Goal: Information Seeking & Learning: Check status

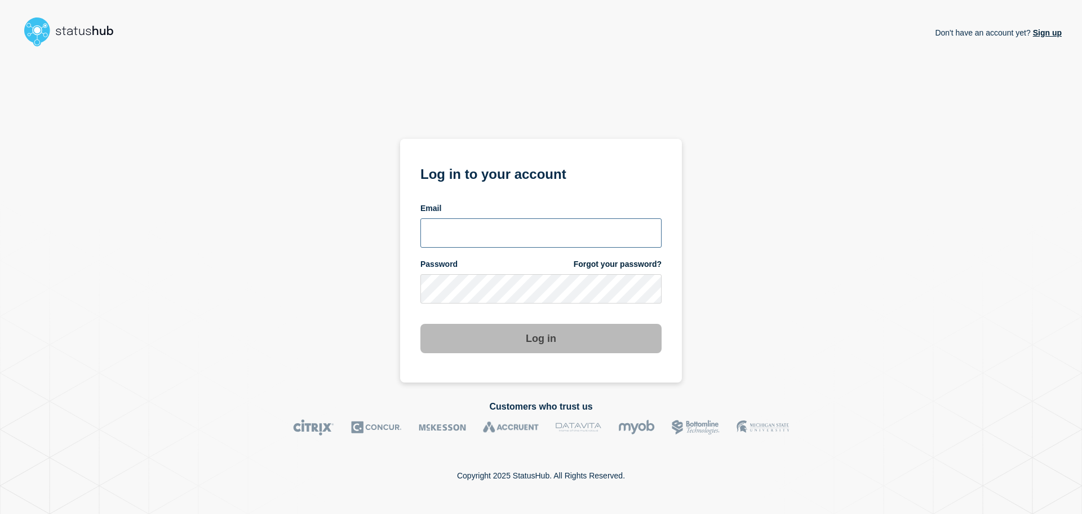
type input "[PERSON_NAME][EMAIL_ADDRESS][PERSON_NAME][DOMAIN_NAME]"
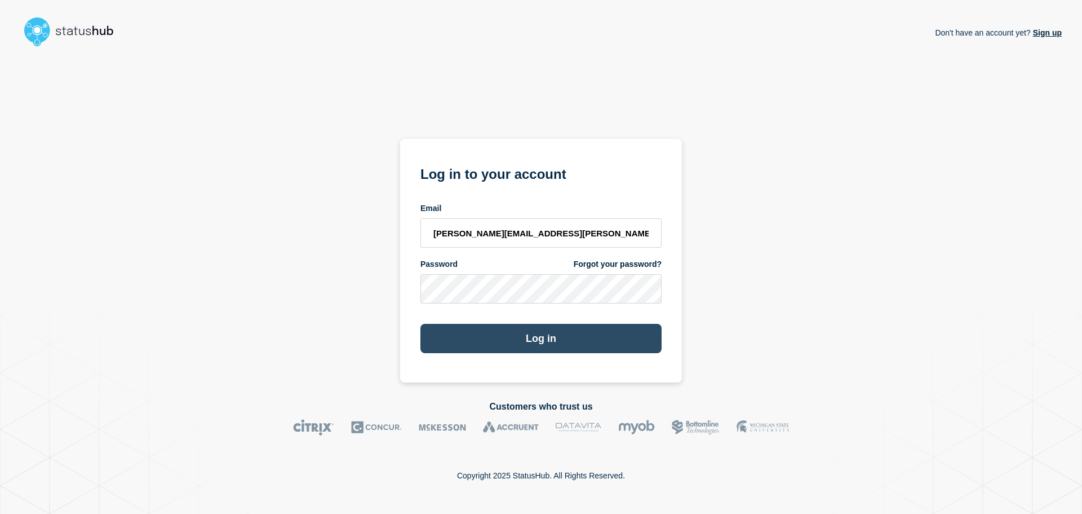
click at [465, 339] on button "Log in" at bounding box center [541, 338] width 241 height 29
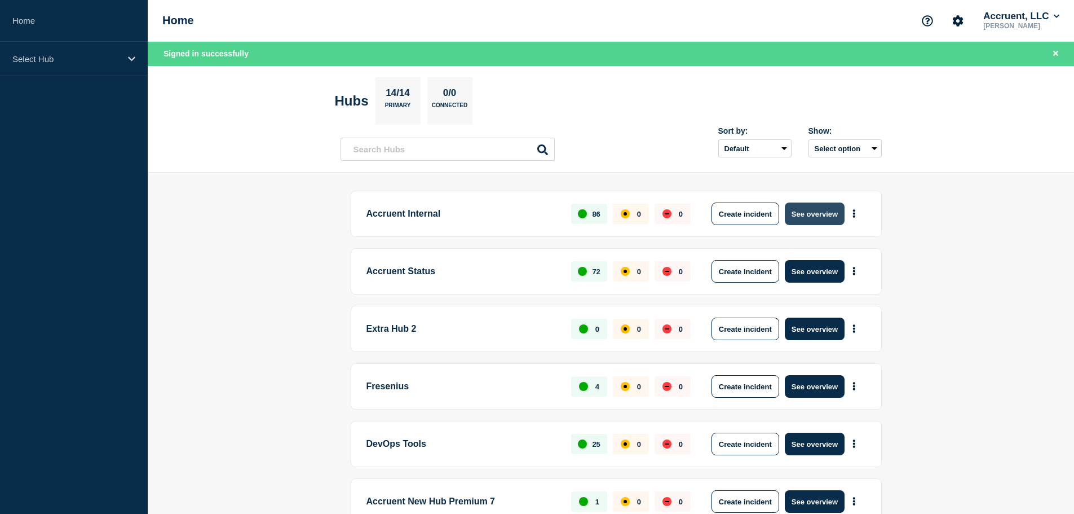
click at [818, 219] on button "See overview" at bounding box center [815, 213] width 60 height 23
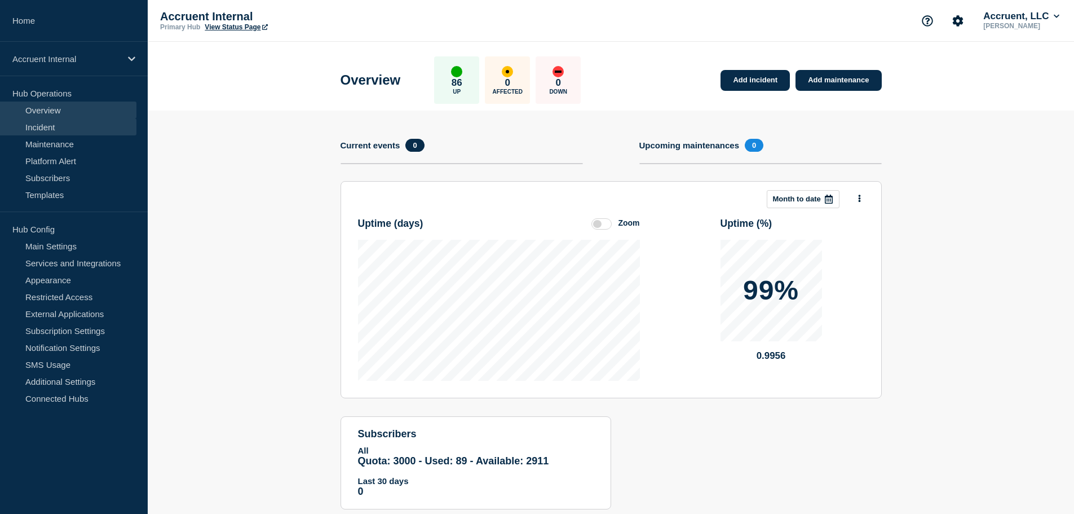
click at [54, 123] on link "Incident" at bounding box center [68, 126] width 136 height 17
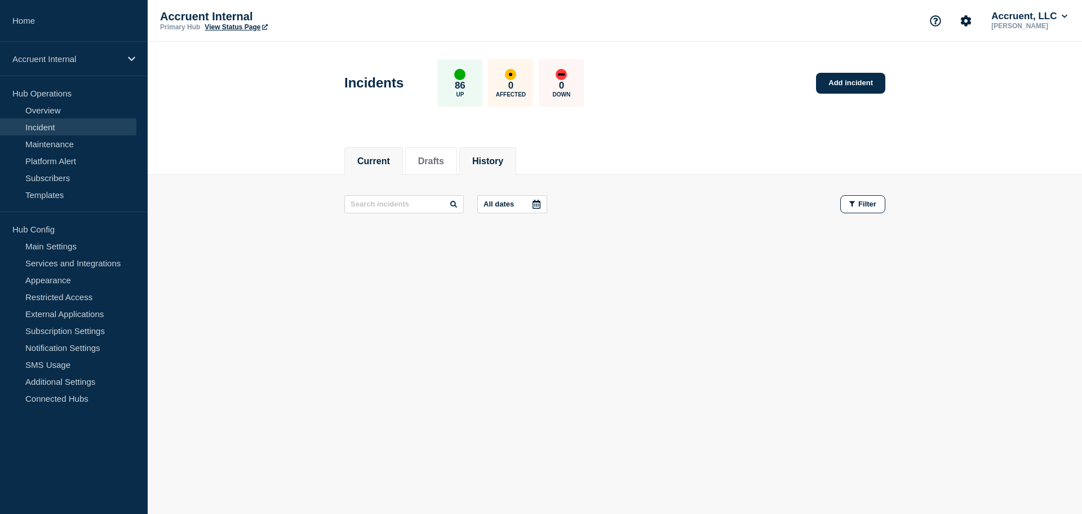
click at [503, 162] on button "History" at bounding box center [487, 161] width 31 height 10
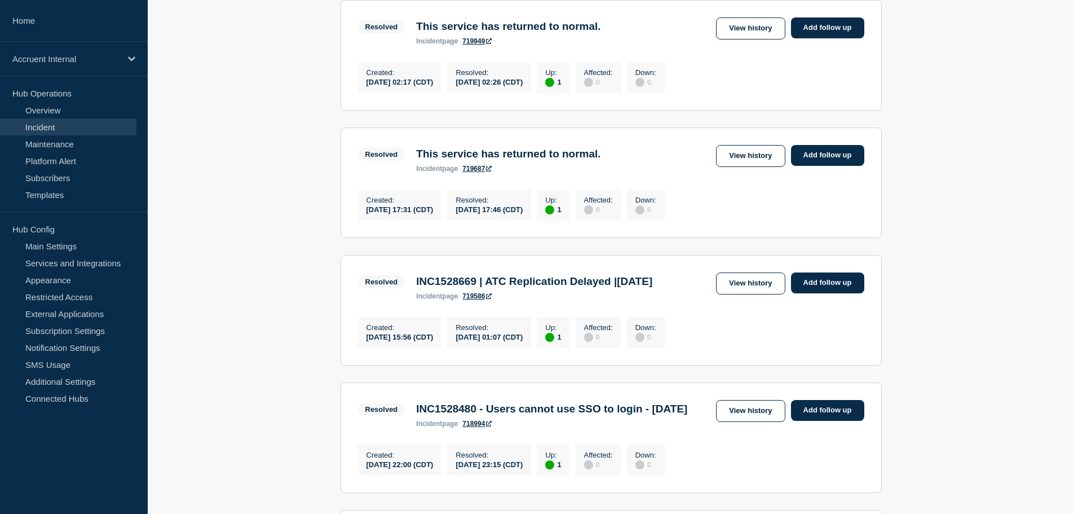
scroll to position [395, 0]
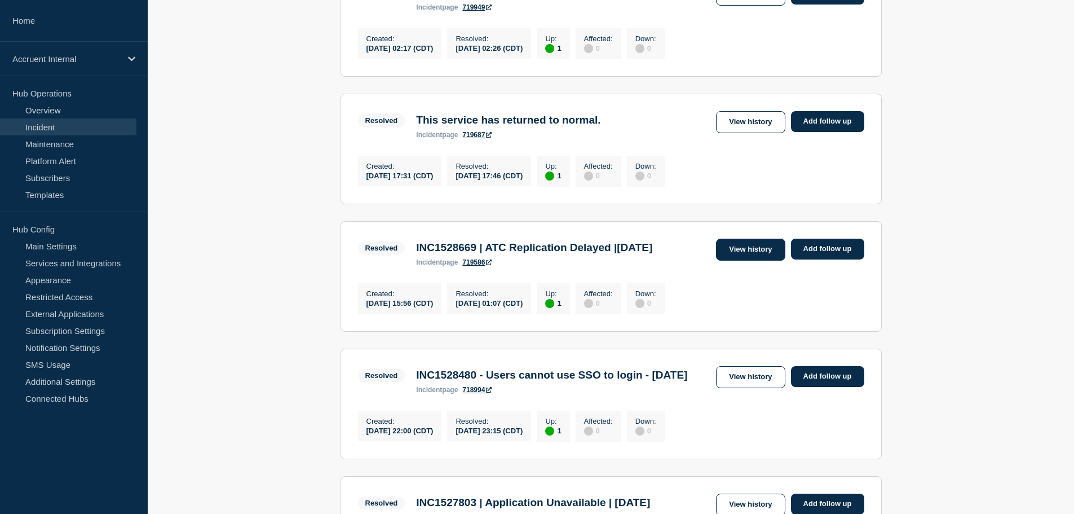
click at [752, 260] on link "View history" at bounding box center [750, 249] width 69 height 22
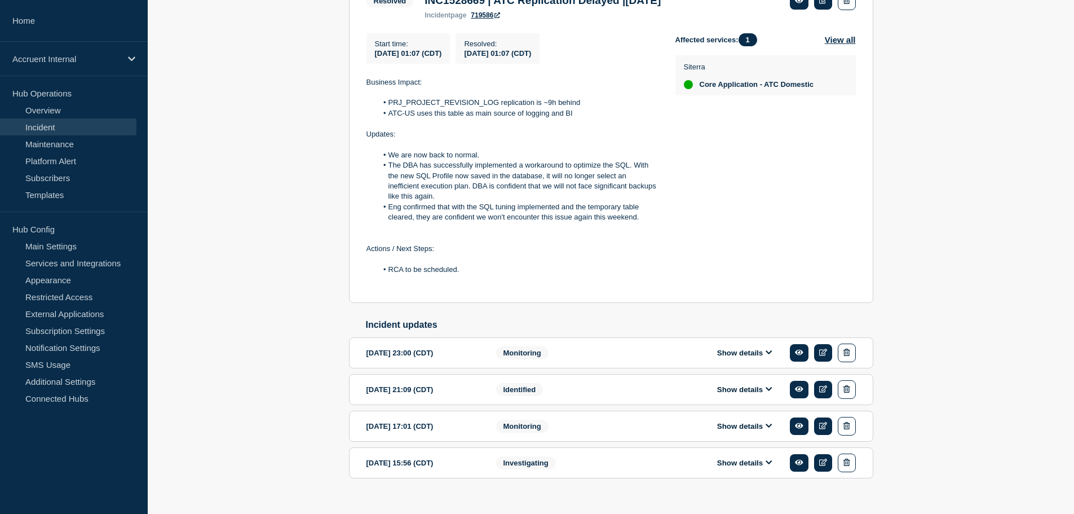
scroll to position [275, 0]
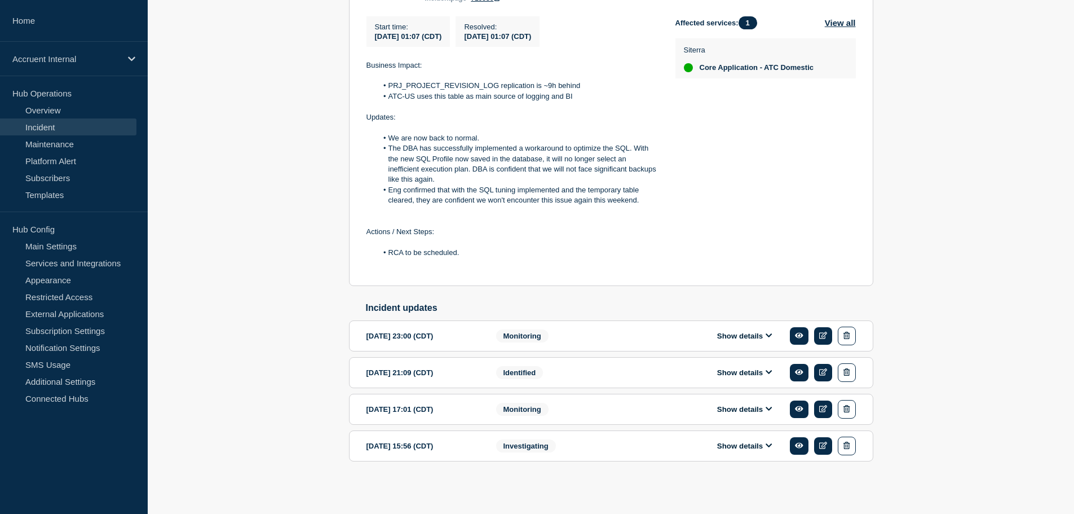
click at [545, 401] on div "Monitoring" at bounding box center [564, 409] width 137 height 19
click at [436, 405] on div "2025-09-19 17:01 (CDT)" at bounding box center [422, 409] width 113 height 19
click at [752, 405] on button "Show details" at bounding box center [745, 409] width 62 height 10
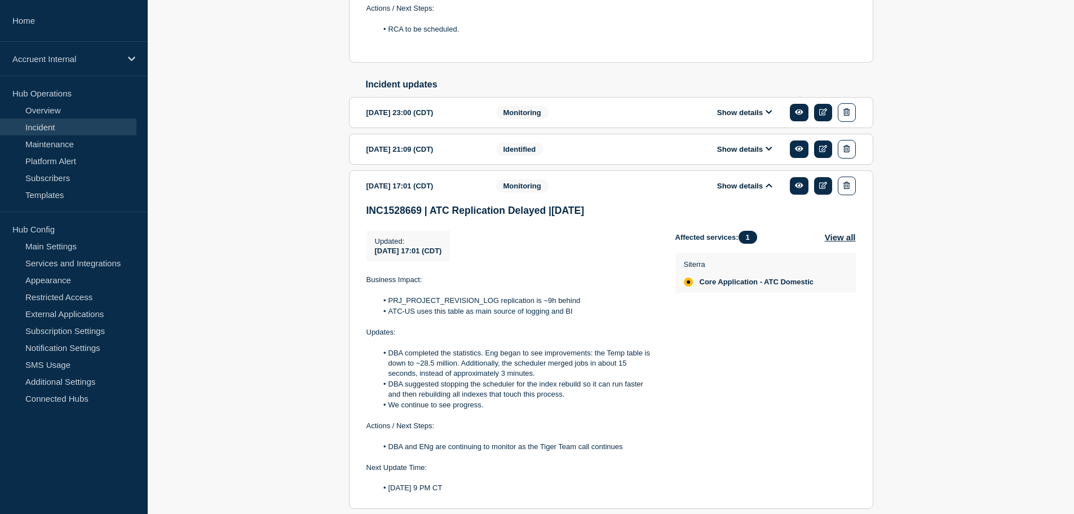
scroll to position [557, 0]
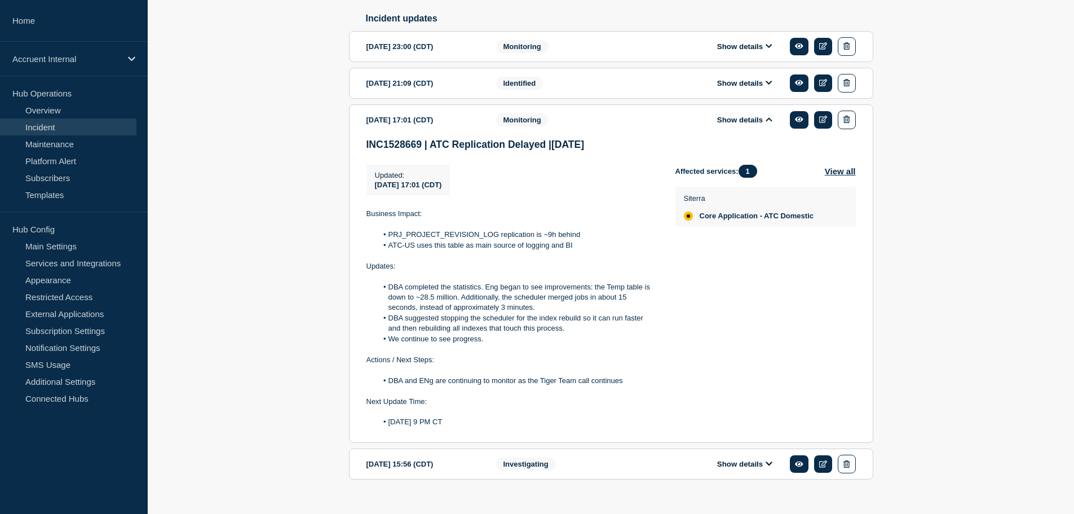
click at [715, 304] on div "Affected services: 1 View all Siterra Core Application - ATC Domestic" at bounding box center [765, 296] width 180 height 263
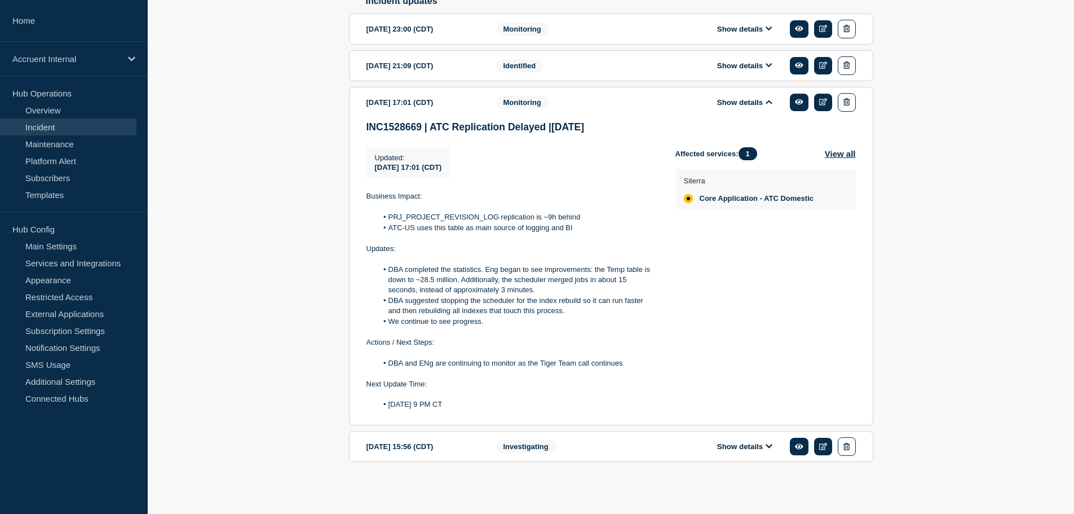
scroll to position [584, 0]
click at [547, 63] on div "Identified" at bounding box center [564, 65] width 137 height 19
click at [752, 69] on div "Show details" at bounding box center [753, 65] width 206 height 19
click at [755, 65] on button "Show details" at bounding box center [745, 65] width 62 height 10
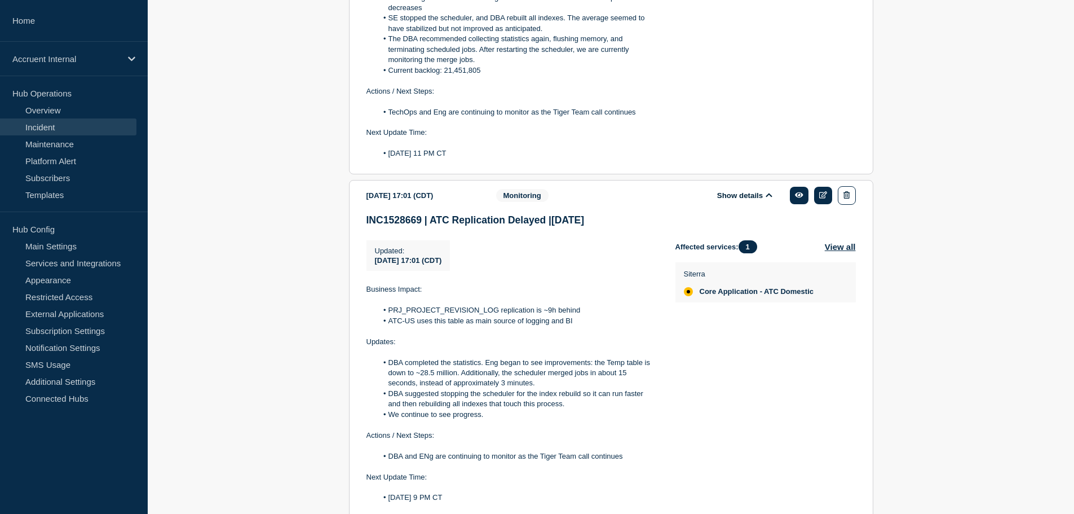
scroll to position [914, 0]
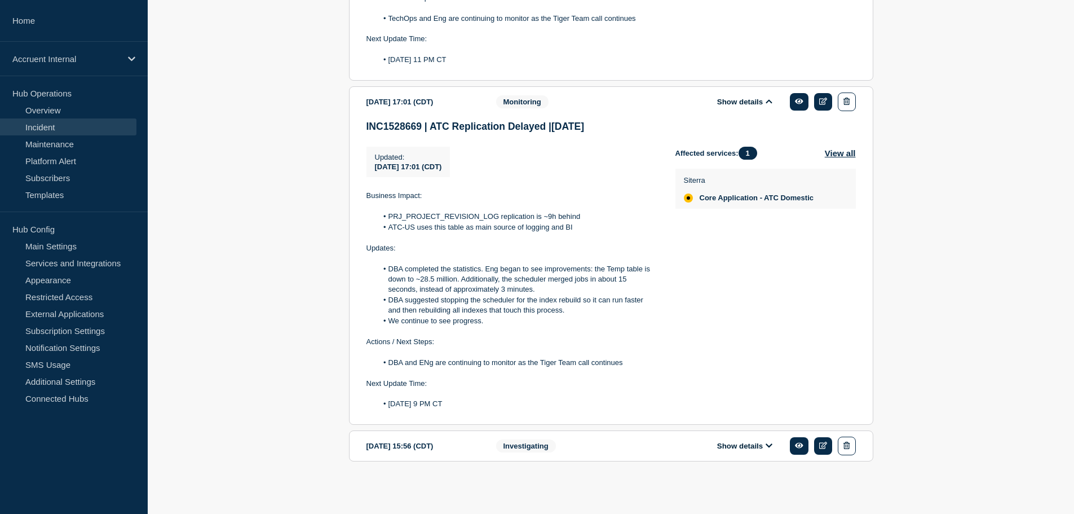
click at [731, 441] on button "Show details" at bounding box center [745, 446] width 62 height 10
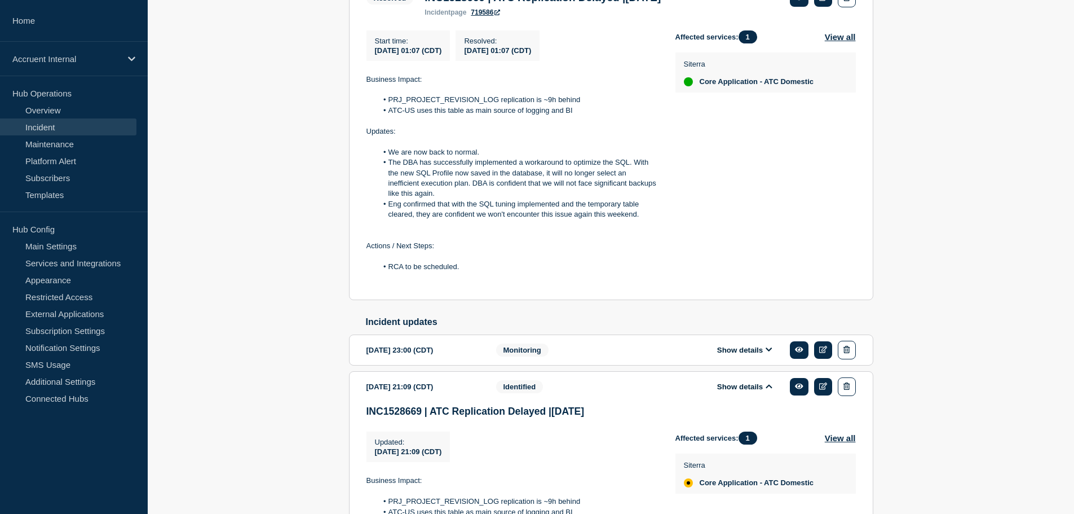
scroll to position [141, 0]
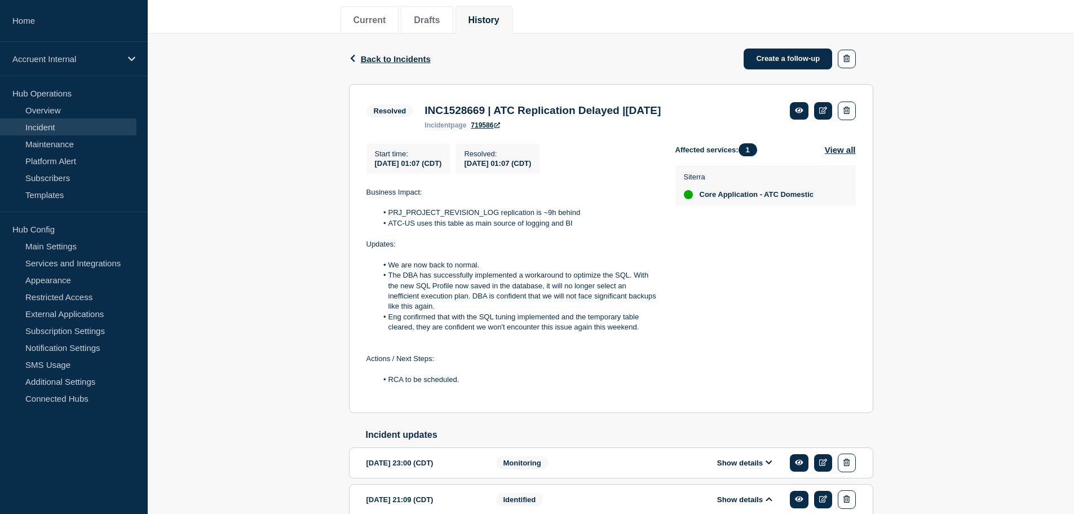
click at [682, 312] on div "Affected services: 1 View all Siterra Core Application - ATC Domestic" at bounding box center [765, 269] width 180 height 252
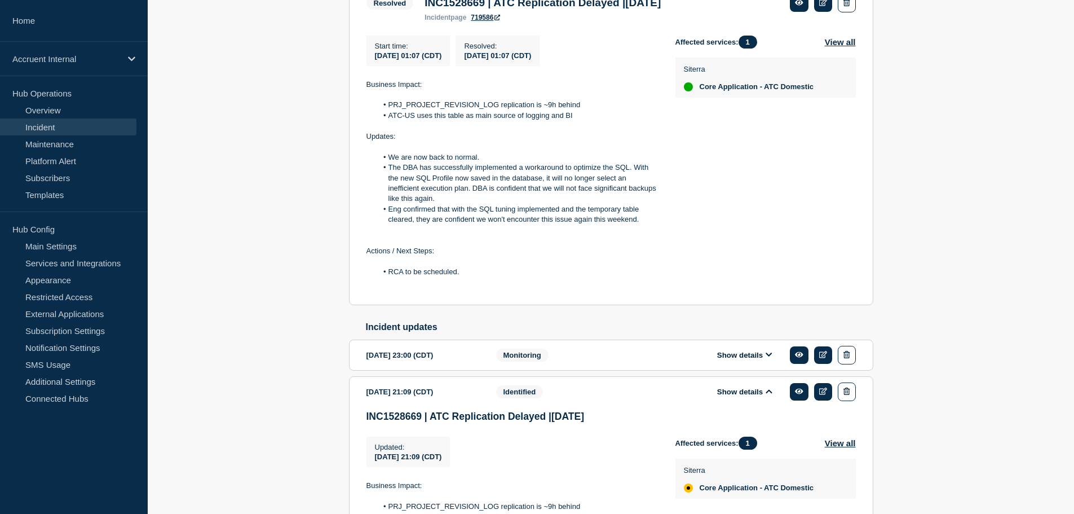
scroll to position [338, 0]
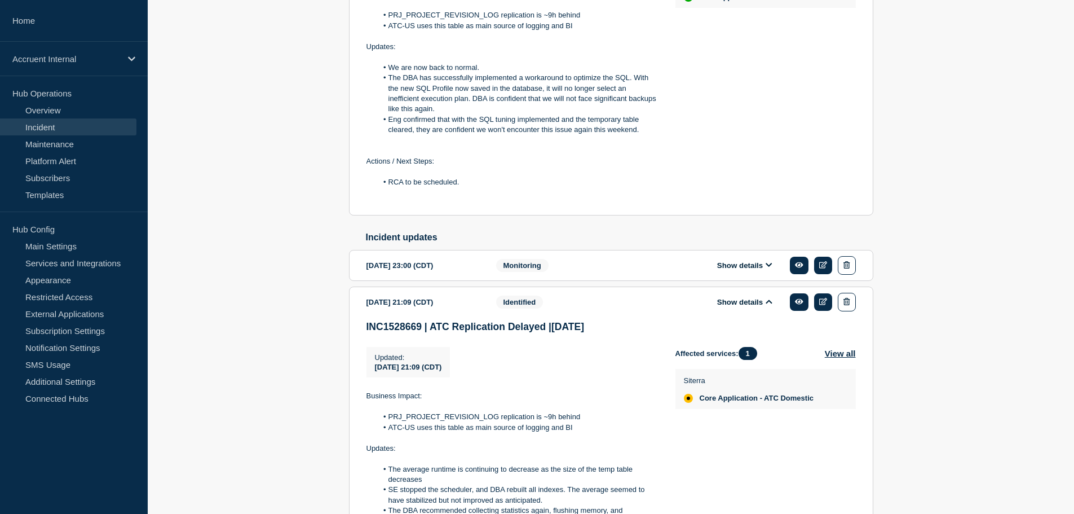
click at [734, 270] on button "Show details" at bounding box center [745, 265] width 62 height 10
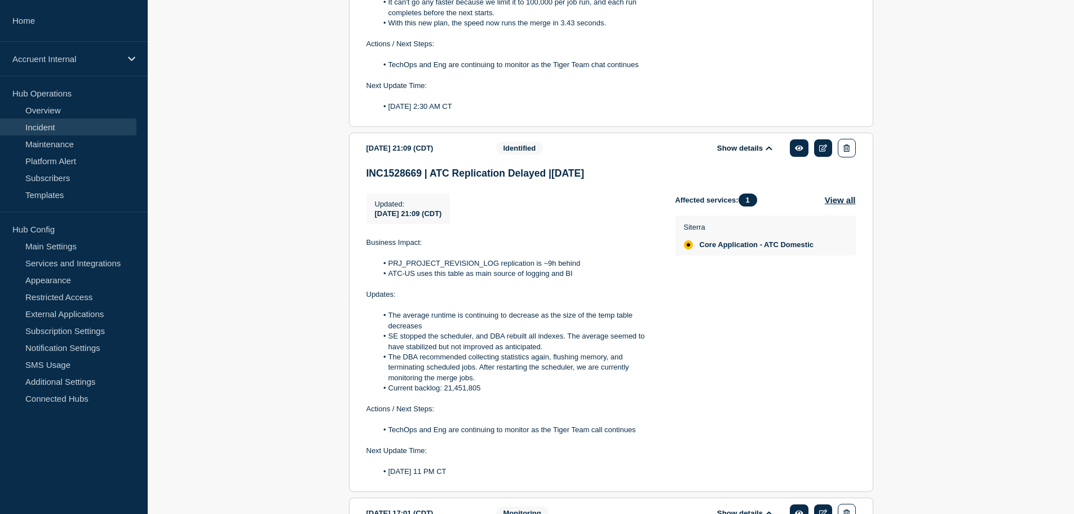
scroll to position [789, 0]
click at [746, 338] on div "Affected services: 1 View all Siterra Core Application - ATC Domestic" at bounding box center [765, 334] width 180 height 283
